Goal: Transaction & Acquisition: Purchase product/service

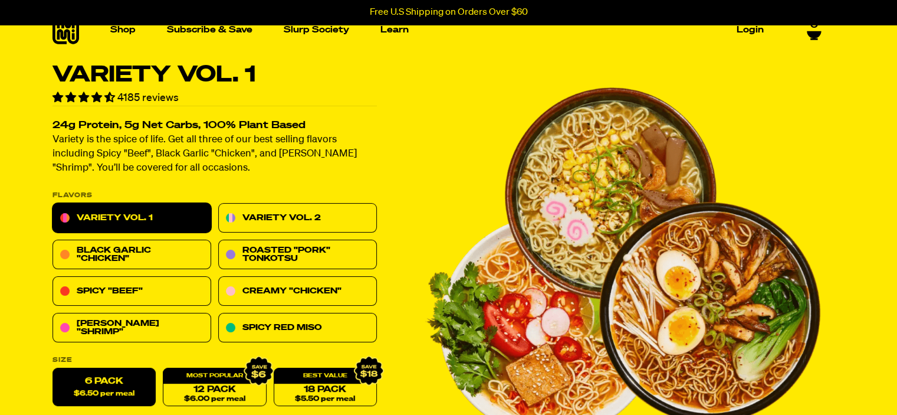
scroll to position [177, 0]
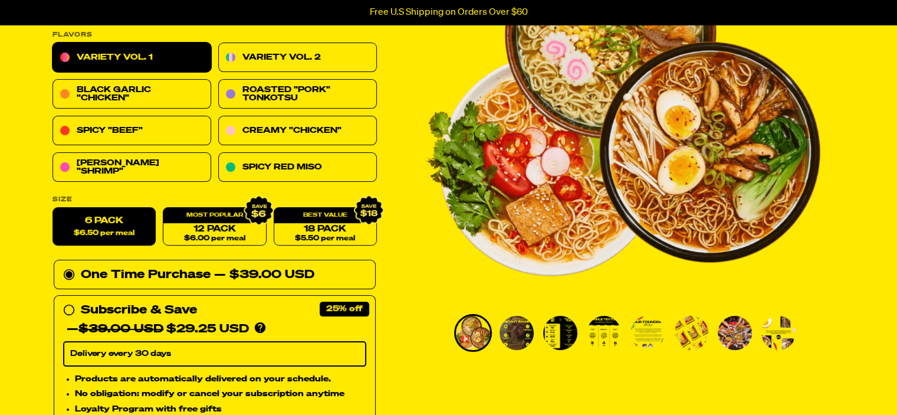
click at [512, 329] on img "Go to slide 2" at bounding box center [517, 333] width 34 height 34
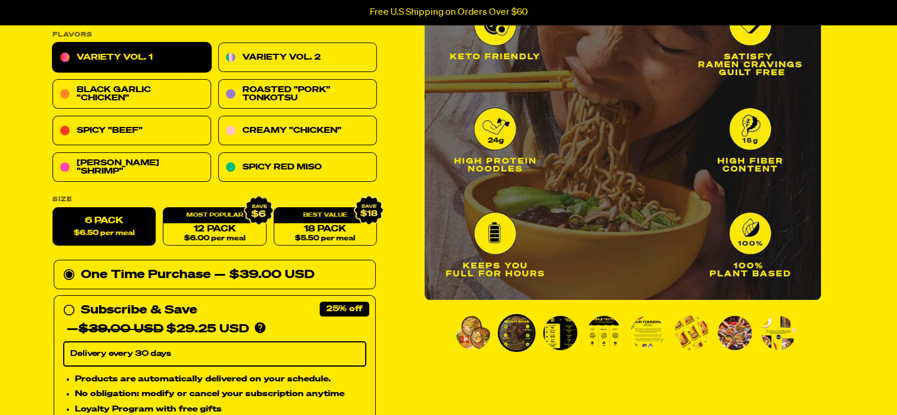
click at [781, 335] on img "Go to slide 8" at bounding box center [779, 333] width 34 height 34
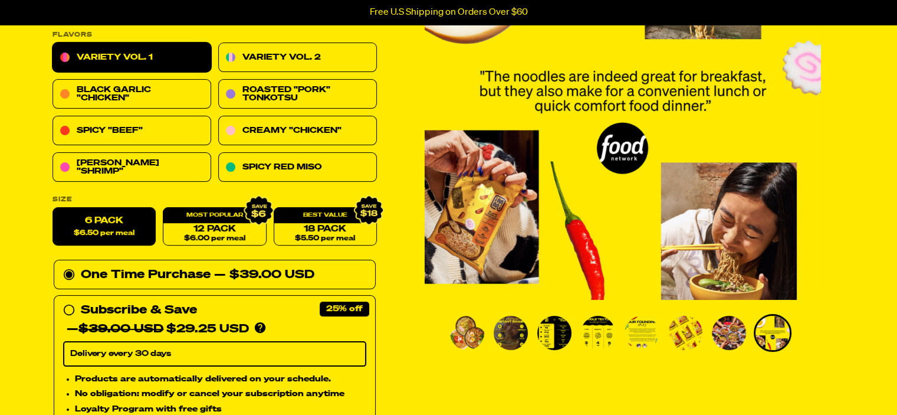
click at [681, 339] on img "Go to slide 6" at bounding box center [685, 333] width 34 height 34
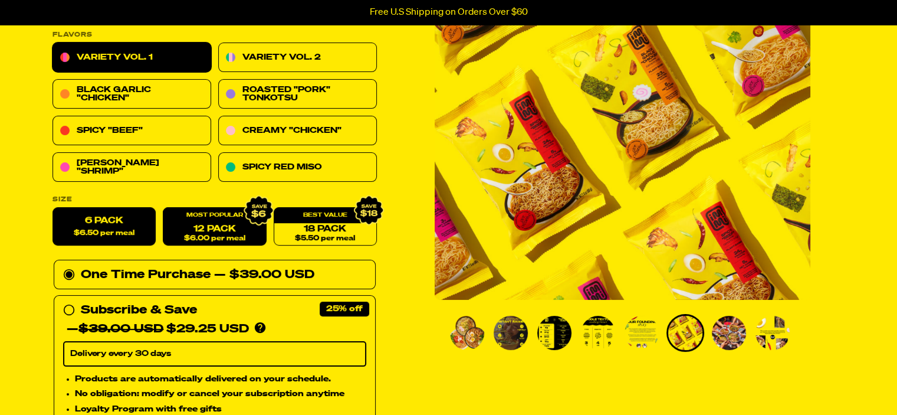
click at [213, 229] on link "12 Pack $6.00 per meal" at bounding box center [214, 227] width 103 height 38
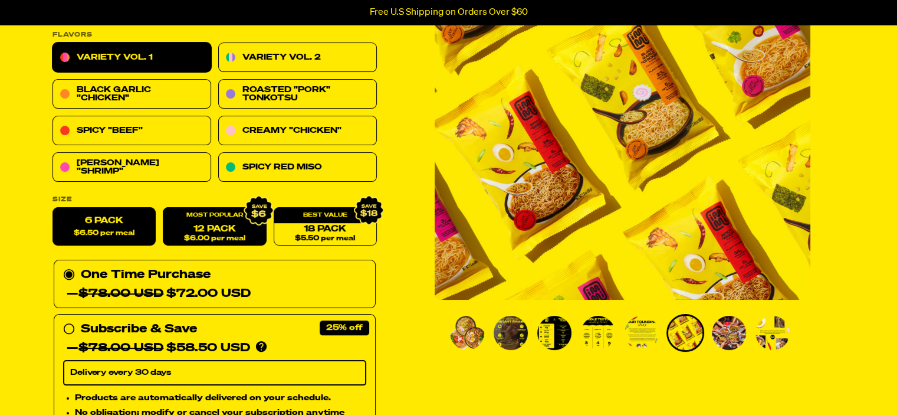
click at [111, 231] on span "$6.50 per meal" at bounding box center [104, 233] width 61 height 8
click at [53, 208] on input "6 Pack $6.50 per meal" at bounding box center [53, 208] width 1 height 1
radio input "true"
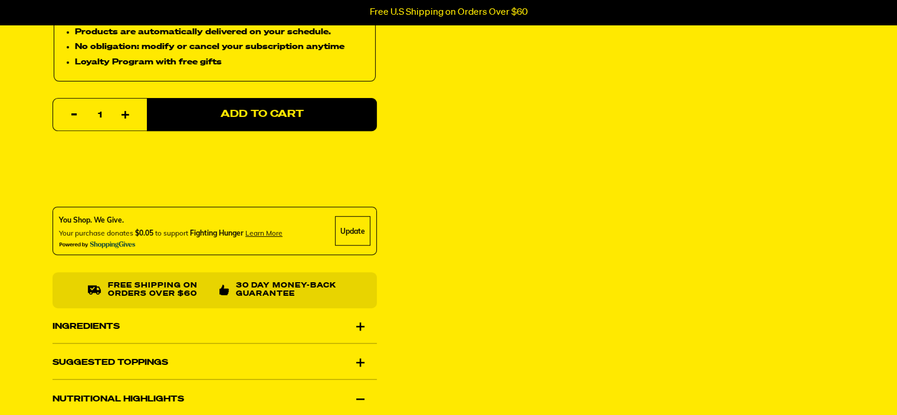
scroll to position [531, 0]
